Goal: Check status: Check status

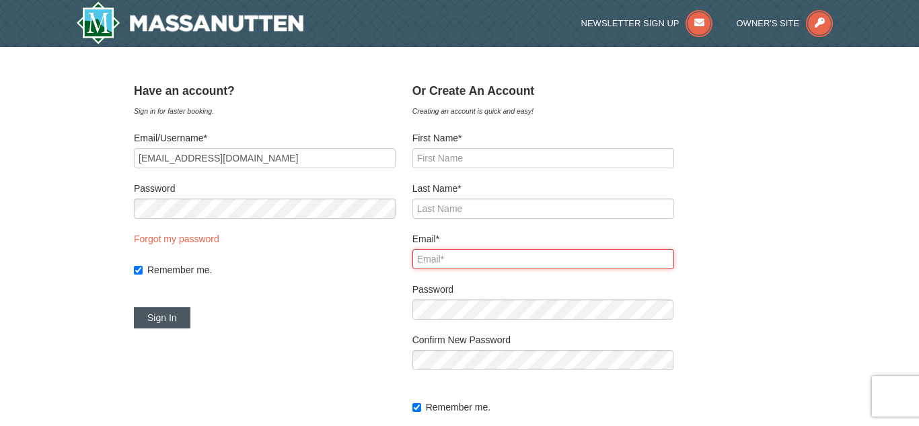
type input "[EMAIL_ADDRESS][DOMAIN_NAME]"
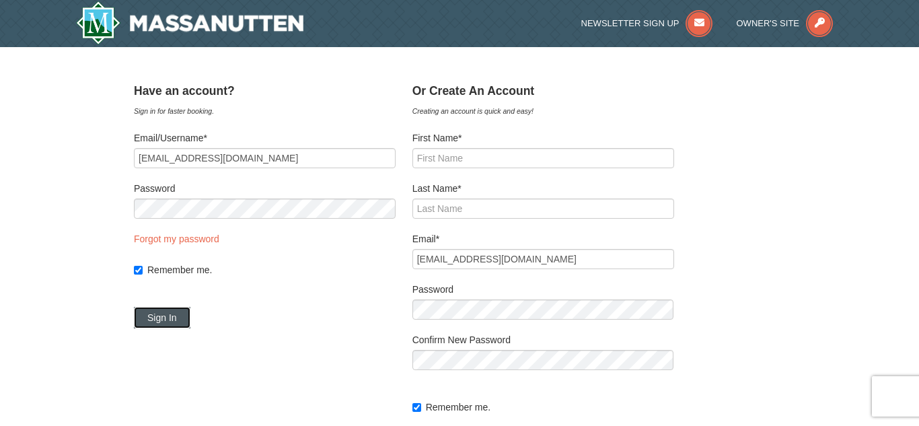
click at [186, 316] on button "Sign In" at bounding box center [162, 318] width 57 height 22
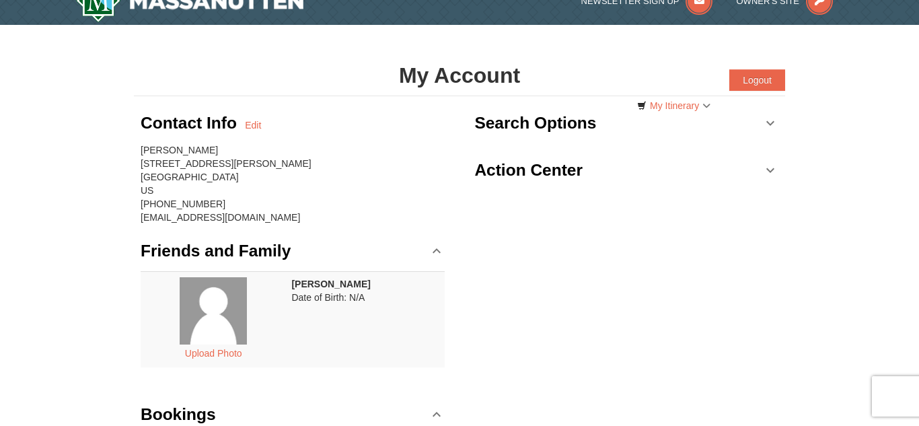
scroll to position [17, 0]
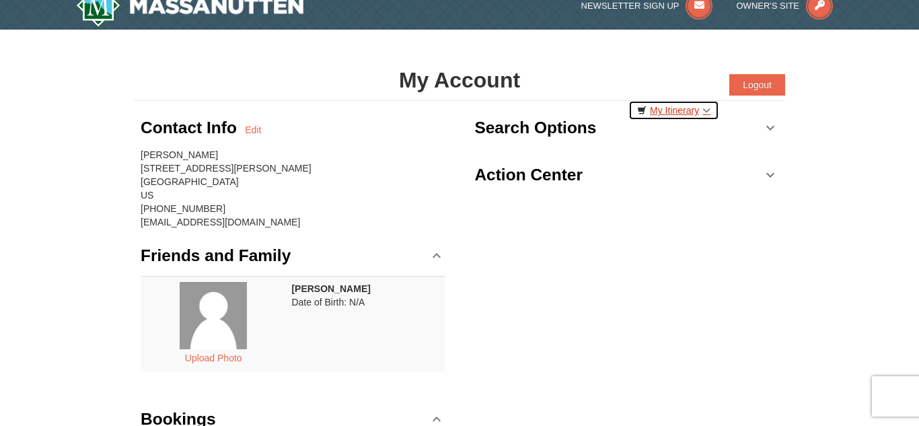
click at [705, 112] on link "My Itinerary" at bounding box center [673, 110] width 91 height 20
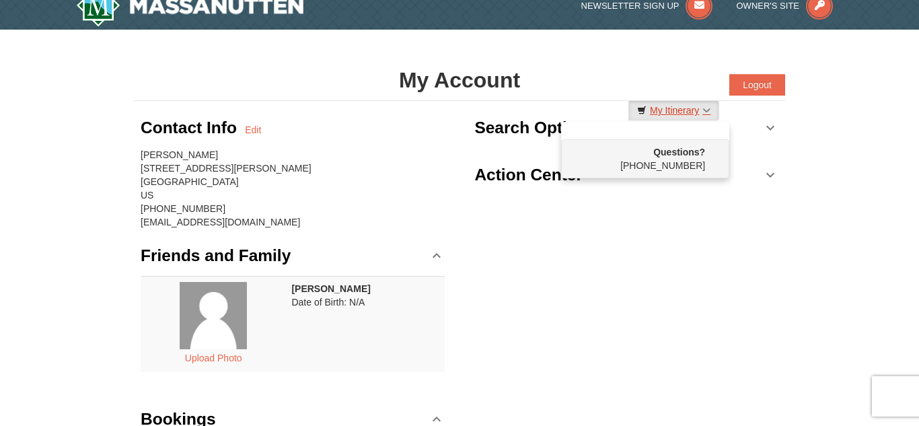
click at [705, 112] on link "My Itinerary" at bounding box center [673, 110] width 91 height 20
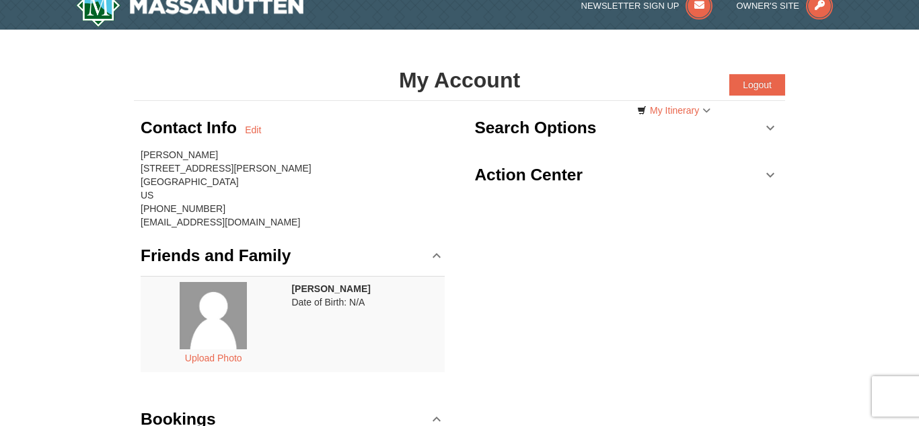
click at [772, 177] on link "Action Center" at bounding box center [626, 175] width 304 height 40
click at [647, 110] on link "My Itinerary" at bounding box center [673, 110] width 91 height 20
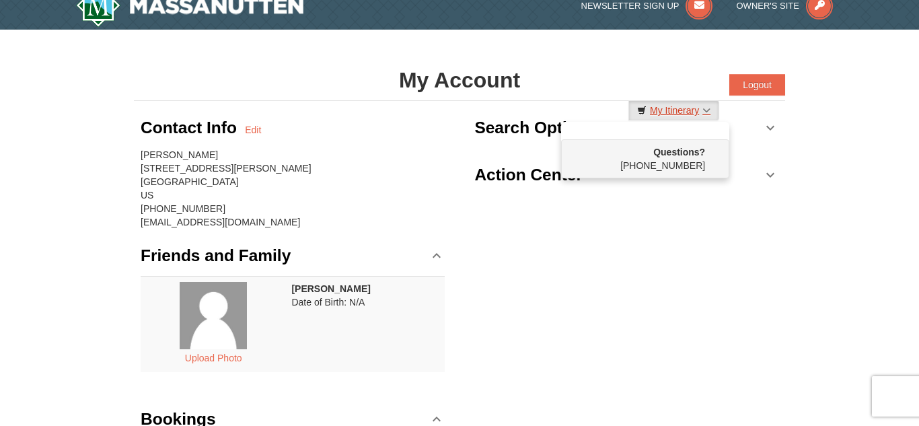
click at [647, 110] on link "My Itinerary" at bounding box center [673, 110] width 91 height 20
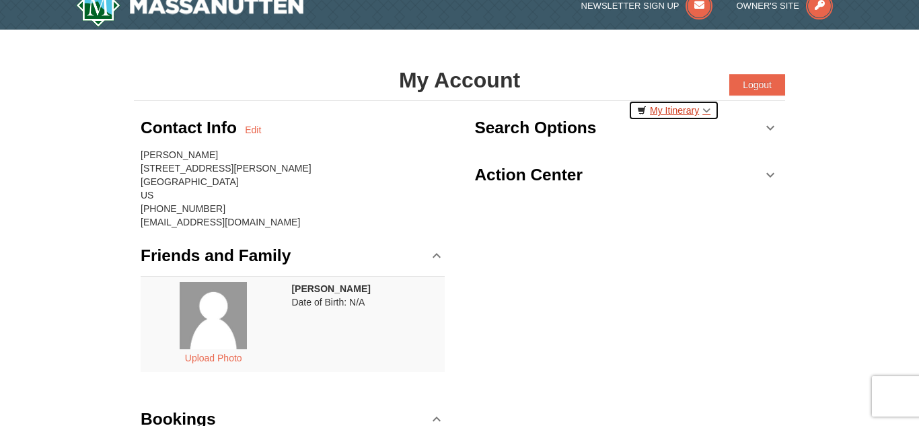
click at [637, 109] on icon at bounding box center [641, 110] width 9 height 9
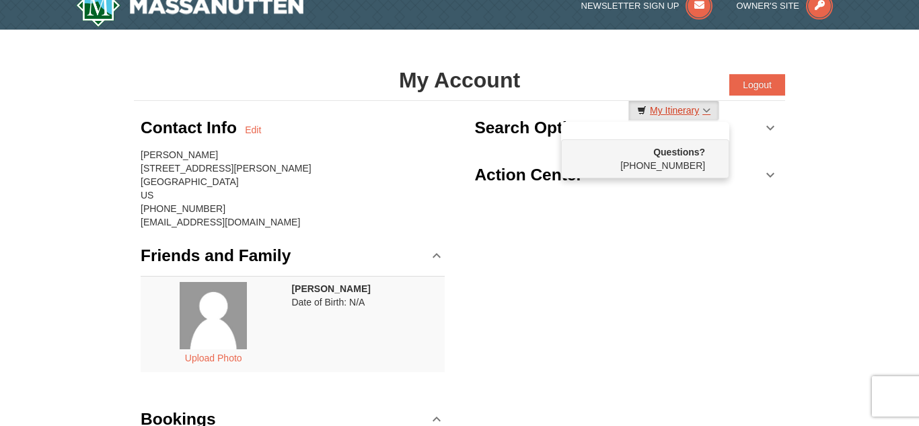
click at [637, 109] on icon at bounding box center [641, 110] width 9 height 9
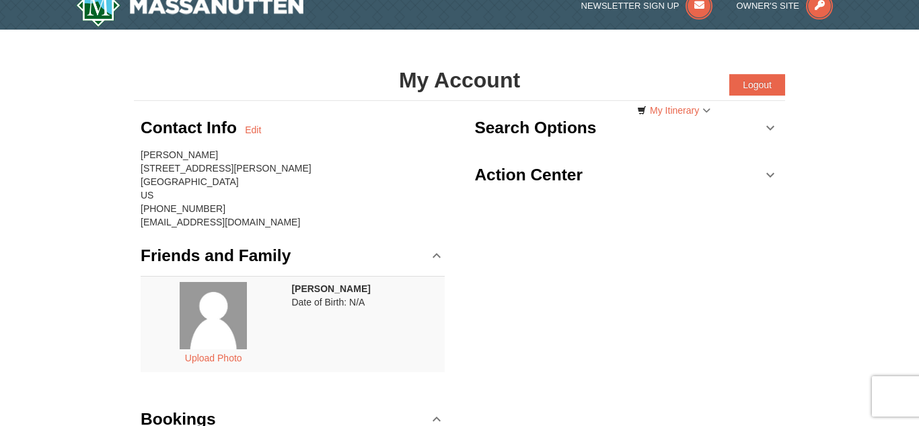
click at [770, 128] on link "Search Options" at bounding box center [626, 128] width 304 height 40
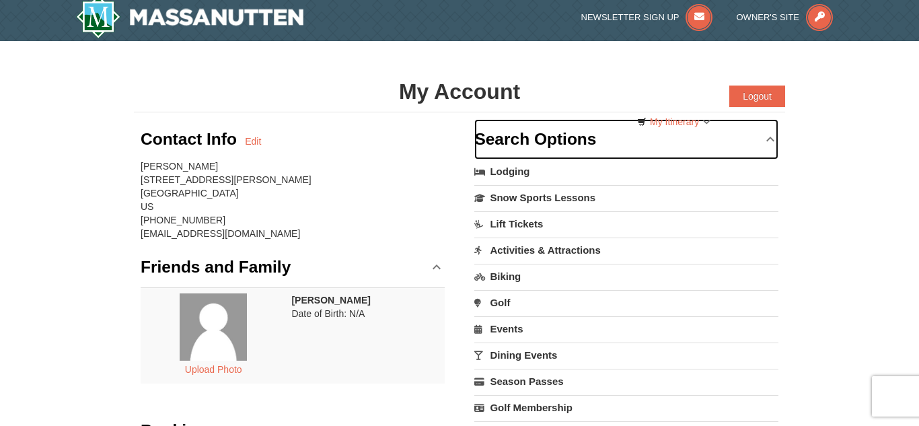
scroll to position [0, 0]
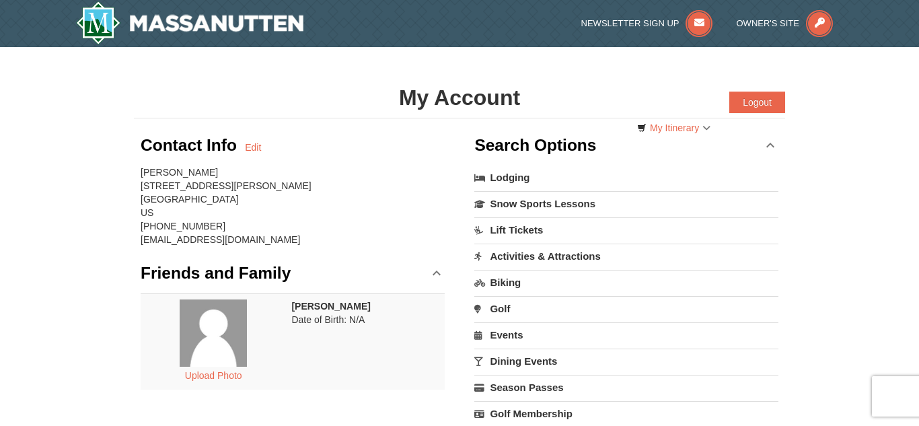
click at [771, 145] on link "Search Options" at bounding box center [626, 145] width 304 height 40
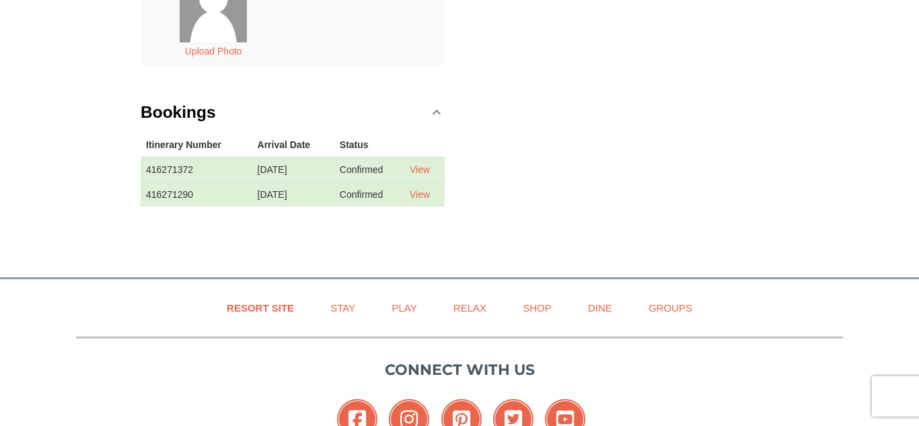
scroll to position [329, 0]
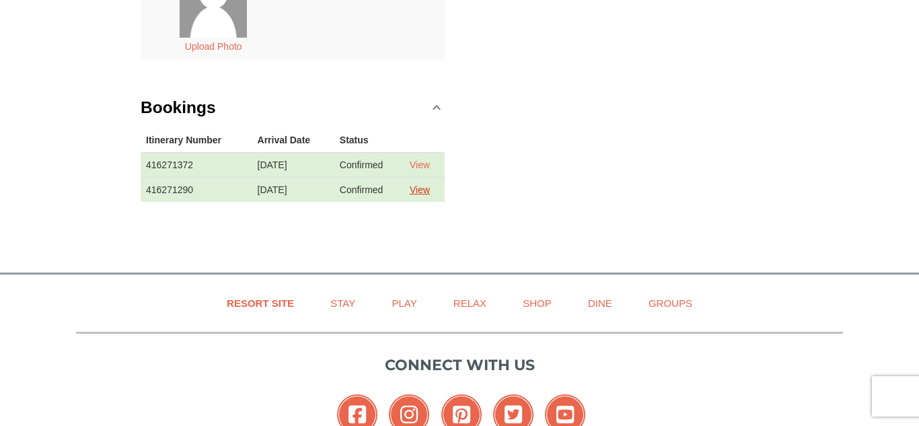
click at [427, 190] on link "View" at bounding box center [420, 189] width 20 height 11
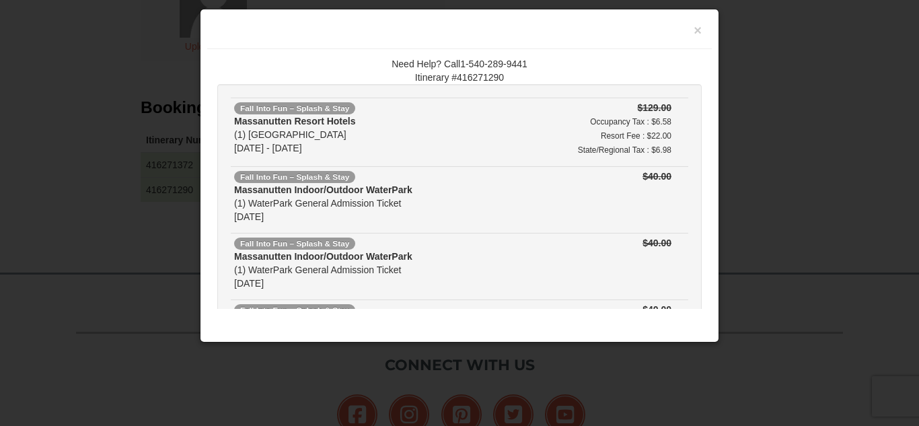
scroll to position [0, 0]
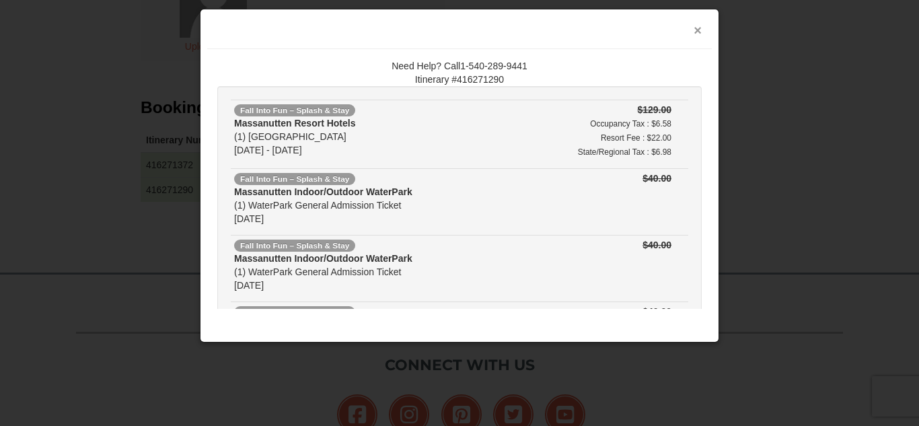
click at [695, 32] on button "×" at bounding box center [698, 30] width 8 height 13
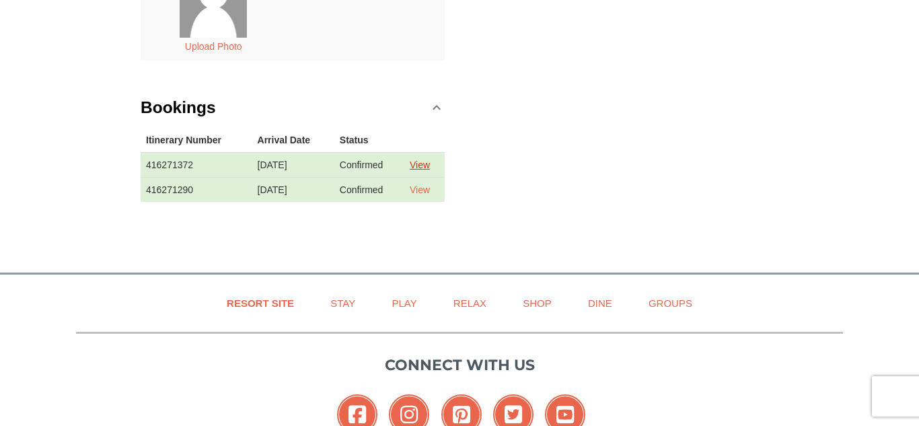
click at [426, 167] on link "View" at bounding box center [420, 164] width 20 height 11
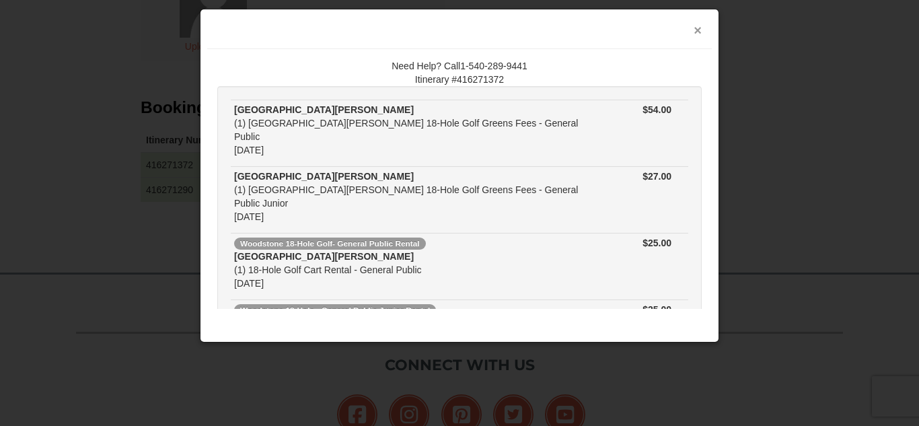
click at [700, 31] on button "×" at bounding box center [698, 30] width 8 height 13
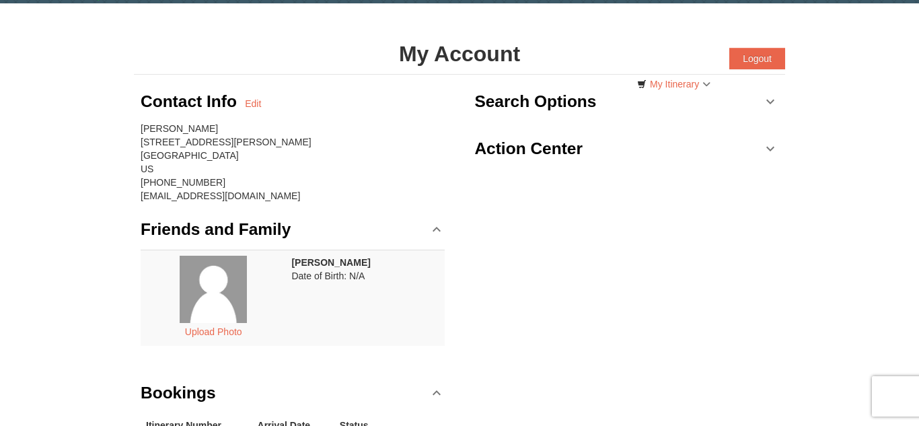
scroll to position [42, 0]
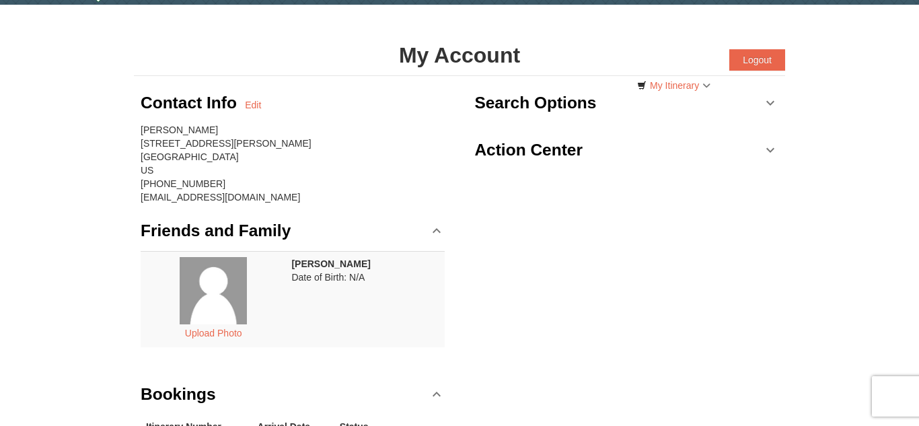
click at [771, 153] on link "Action Center" at bounding box center [626, 150] width 304 height 40
click at [433, 232] on link "Friends and Family" at bounding box center [293, 231] width 304 height 40
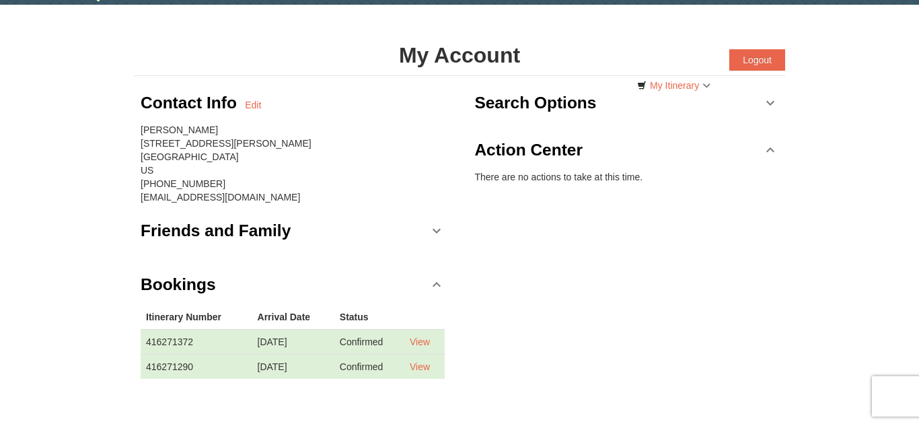
click at [433, 232] on link "Friends and Family" at bounding box center [293, 231] width 304 height 40
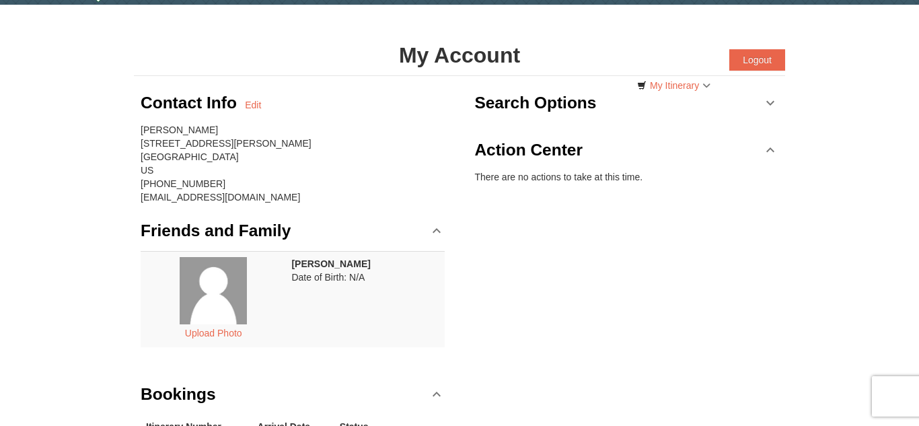
click at [568, 106] on h3 "Search Options" at bounding box center [535, 102] width 122 height 27
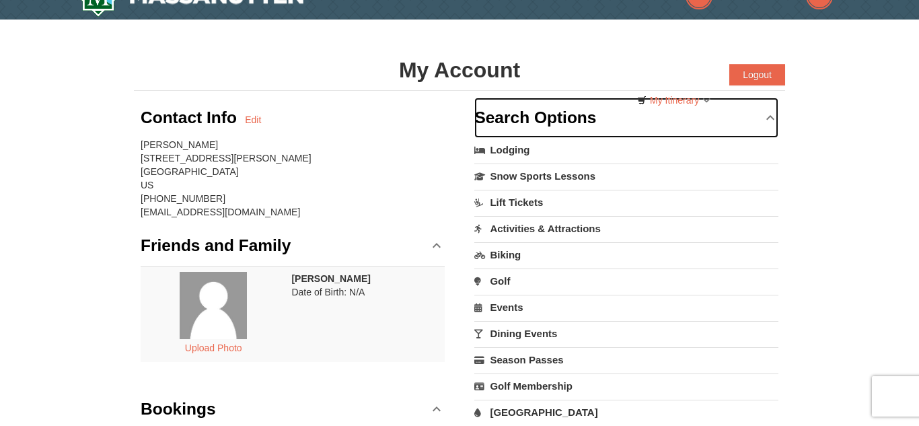
scroll to position [25, 0]
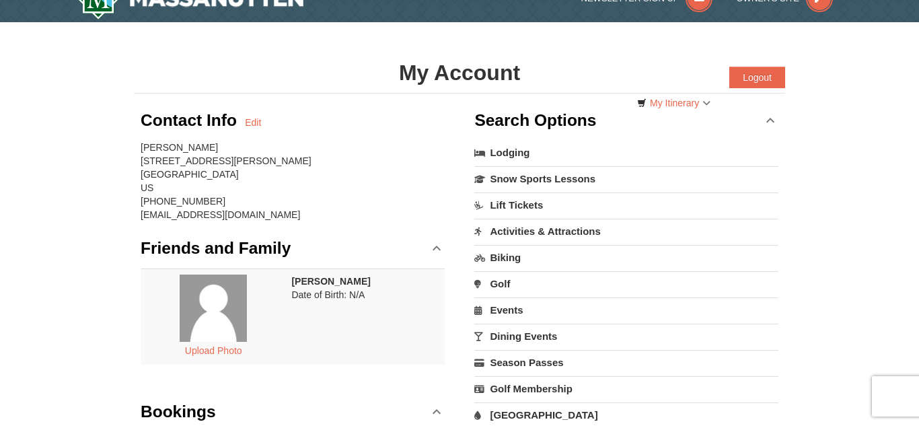
click at [771, 122] on link "Search Options" at bounding box center [626, 120] width 304 height 40
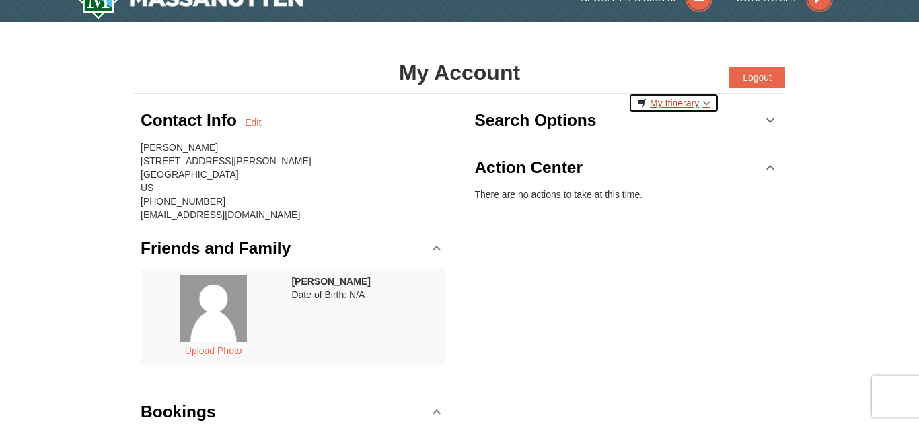
click at [708, 102] on link "My Itinerary" at bounding box center [673, 103] width 91 height 20
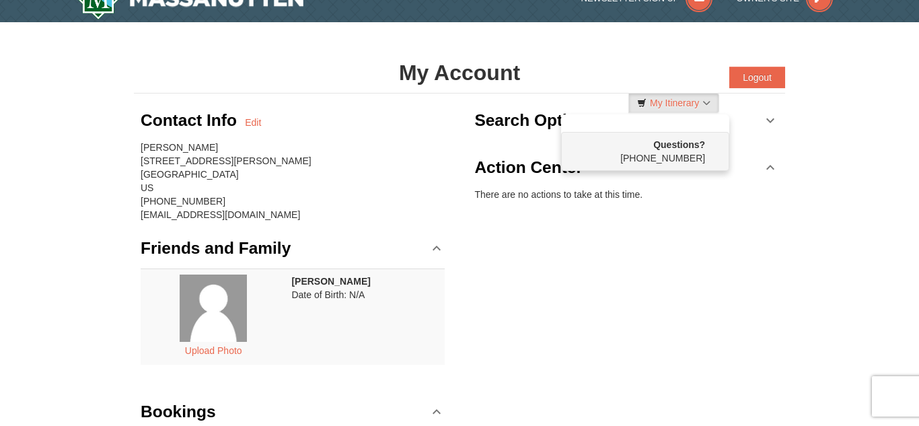
click at [879, 185] on div "× My Account Categories Map List Filter My Itinerary Questions? 1-540-289-9441 …" at bounding box center [459, 292] width 919 height 541
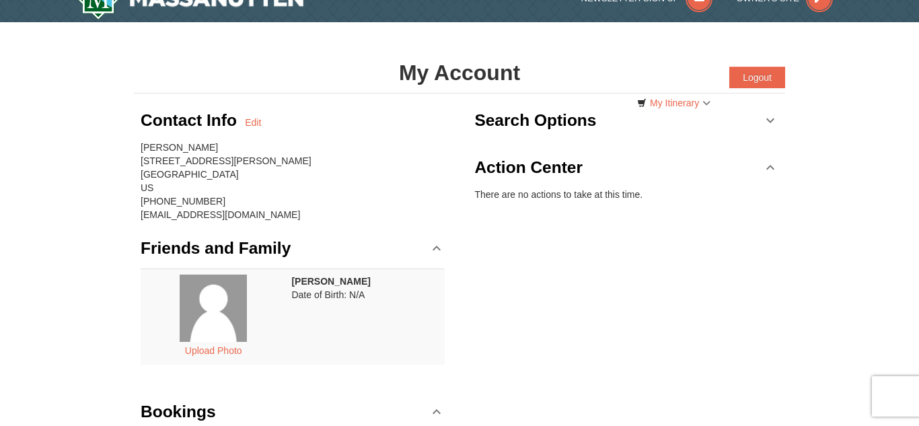
scroll to position [0, 0]
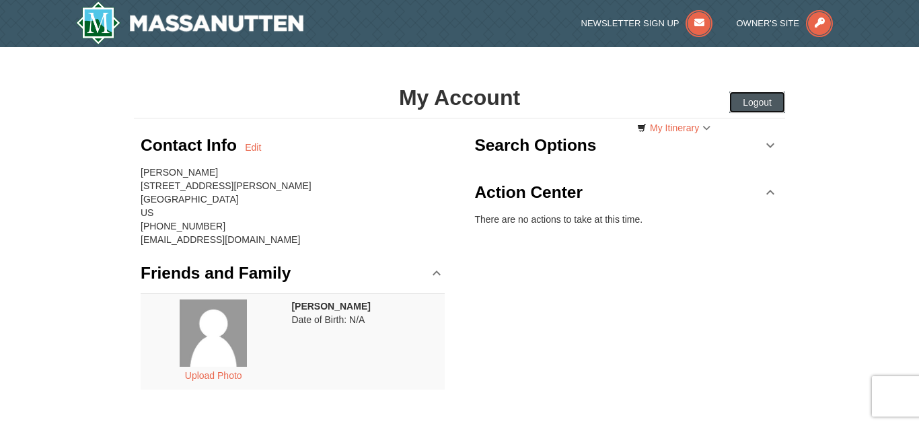
click at [762, 106] on button "Logout" at bounding box center [757, 102] width 56 height 22
